Goal: Information Seeking & Learning: Check status

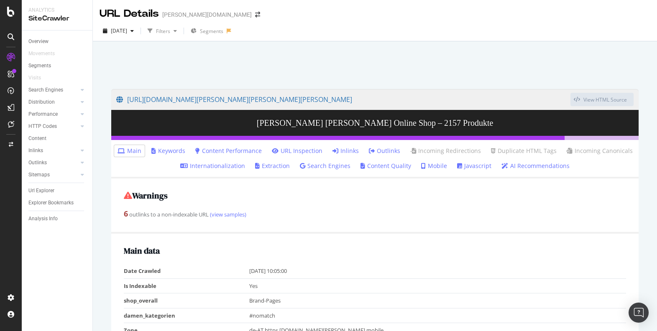
click at [381, 154] on link "Outlinks" at bounding box center [384, 151] width 31 height 8
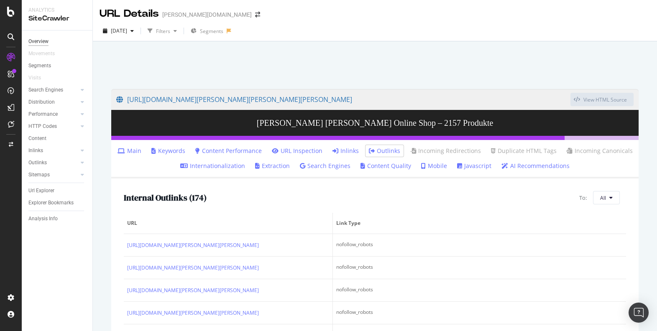
click at [40, 39] on div "Overview" at bounding box center [38, 41] width 20 height 9
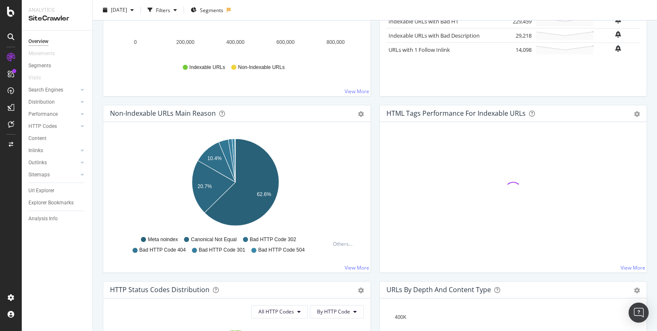
scroll to position [5, 0]
